Goal: Check status

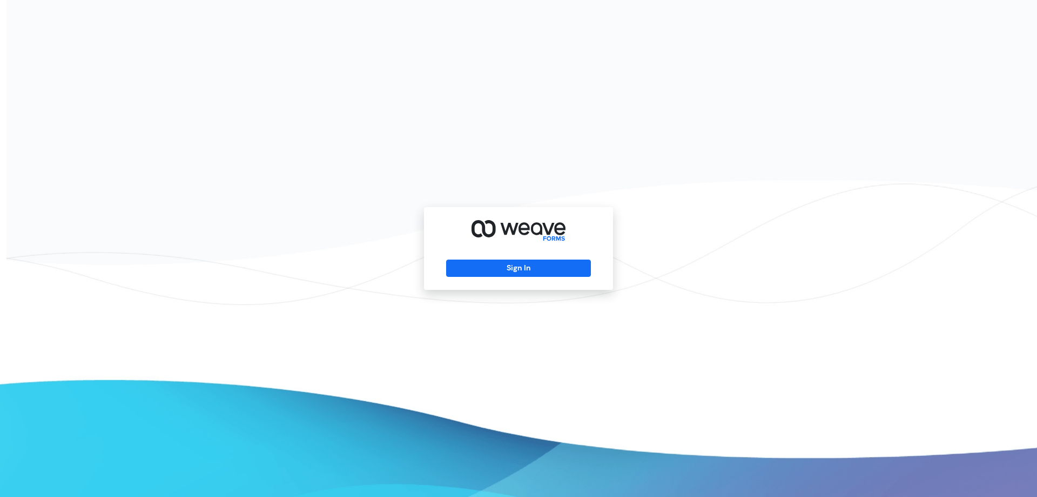
click at [523, 286] on div "Sign In" at bounding box center [518, 248] width 189 height 83
click at [528, 265] on button "Sign In" at bounding box center [518, 267] width 144 height 17
